Goal: Task Accomplishment & Management: Use online tool/utility

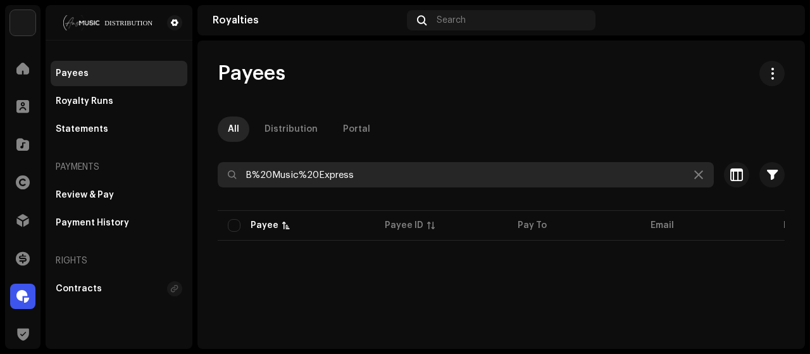
click at [687, 165] on input "B%20Music%20Express" at bounding box center [466, 174] width 496 height 25
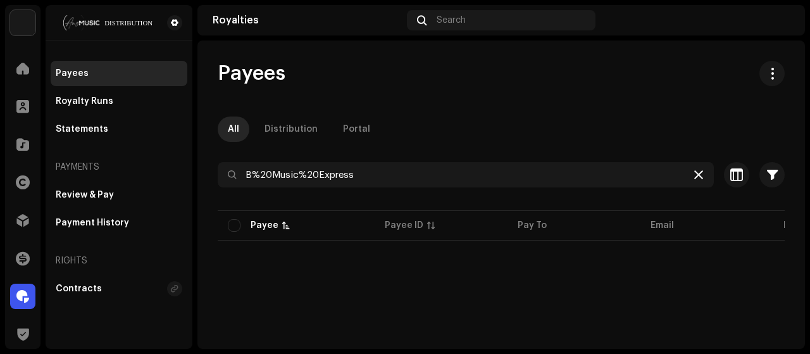
click at [696, 178] on div at bounding box center [698, 174] width 15 height 15
click at [694, 170] on icon at bounding box center [698, 175] width 9 height 10
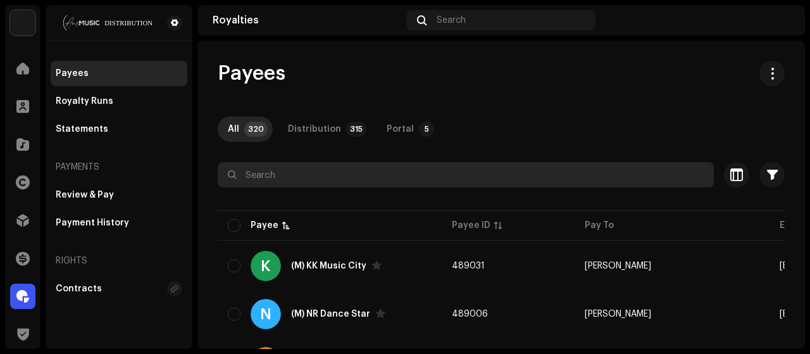
click at [490, 180] on input "text" at bounding box center [466, 174] width 496 height 25
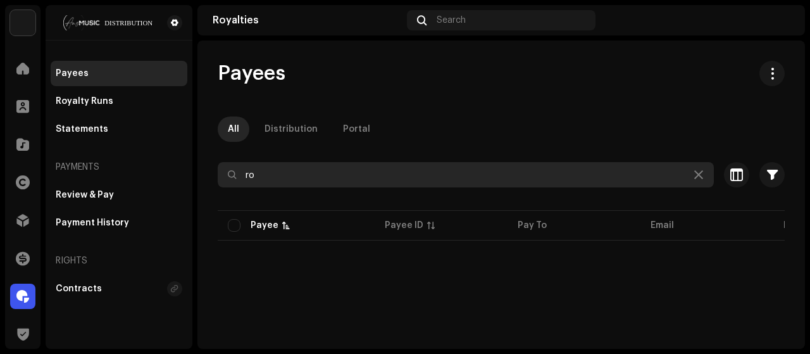
type input "r"
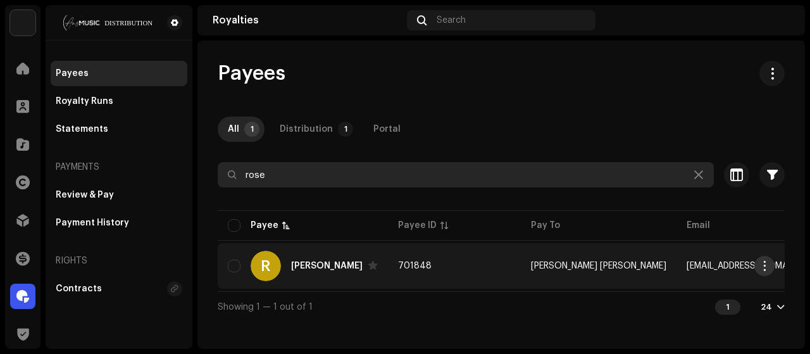
type input "rose"
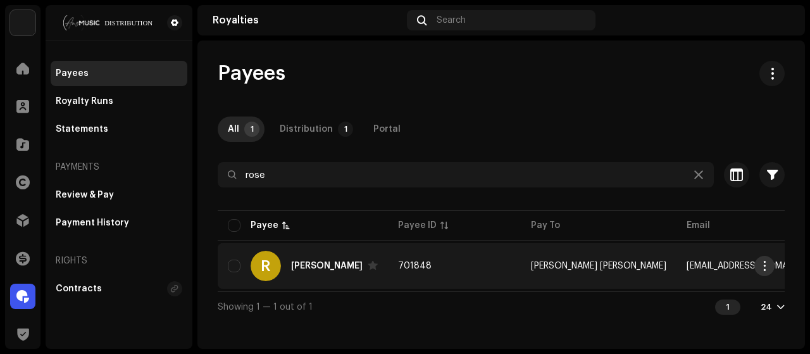
click at [762, 269] on span "button" at bounding box center [764, 266] width 9 height 10
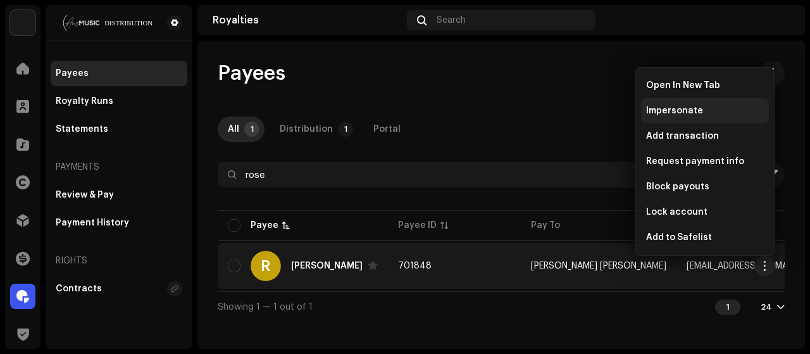
click at [710, 113] on div "Impersonate" at bounding box center [705, 111] width 118 height 10
